Goal: Information Seeking & Learning: Learn about a topic

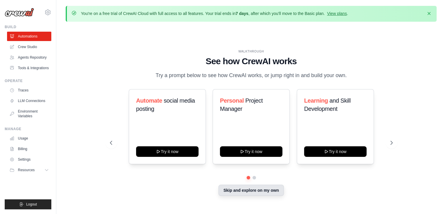
click at [257, 193] on button "Skip and explore on my own" at bounding box center [251, 190] width 65 height 11
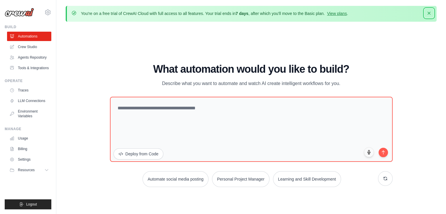
click at [431, 14] on icon "button" at bounding box center [429, 13] width 6 height 6
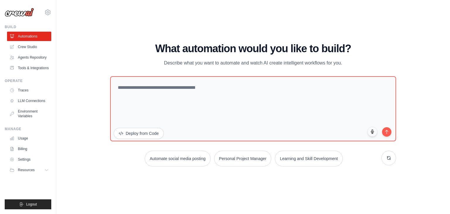
click at [45, 9] on icon at bounding box center [47, 12] width 7 height 7
click at [31, 14] on img at bounding box center [19, 12] width 29 height 9
click at [31, 169] on span "Resources" at bounding box center [26, 170] width 17 height 5
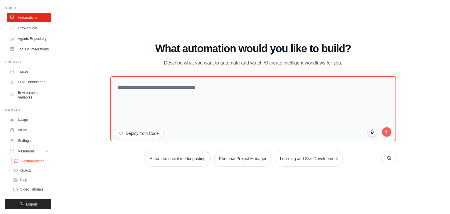
click at [32, 165] on link "Documentation" at bounding box center [31, 161] width 41 height 8
click at [28, 191] on span "Video Tutorials" at bounding box center [32, 189] width 23 height 5
